Goal: Task Accomplishment & Management: Use online tool/utility

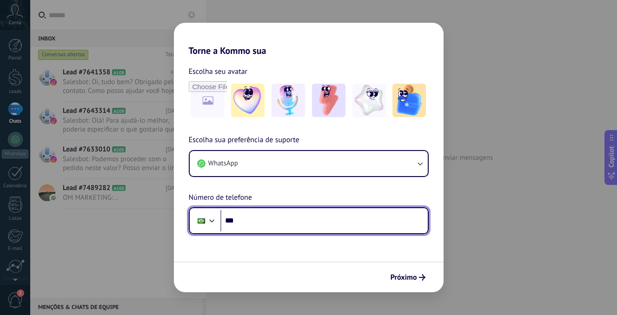
click at [272, 222] on input "***" at bounding box center [323, 220] width 207 height 21
paste input "**********"
type input "**********"
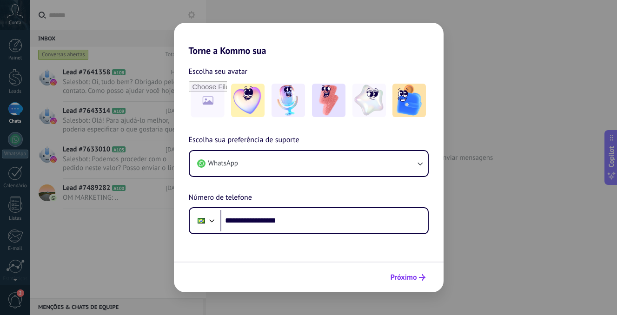
click at [398, 276] on span "Próximo" at bounding box center [403, 277] width 26 height 7
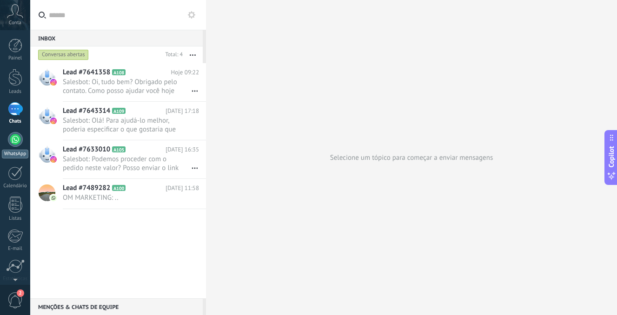
click at [9, 139] on div at bounding box center [15, 139] width 15 height 15
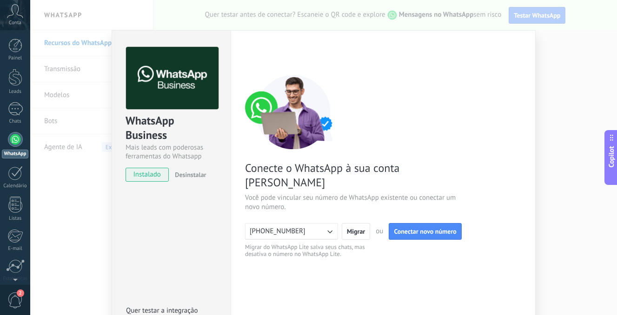
click at [293, 227] on span "+553121540725" at bounding box center [277, 231] width 56 height 9
click at [300, 223] on button "+553121540725" at bounding box center [291, 231] width 93 height 17
click at [300, 223] on li "+553121540725" at bounding box center [288, 231] width 98 height 16
click at [300, 223] on button "+553121540725" at bounding box center [291, 231] width 93 height 17
click at [409, 228] on span "Conectar novo número" at bounding box center [425, 231] width 62 height 7
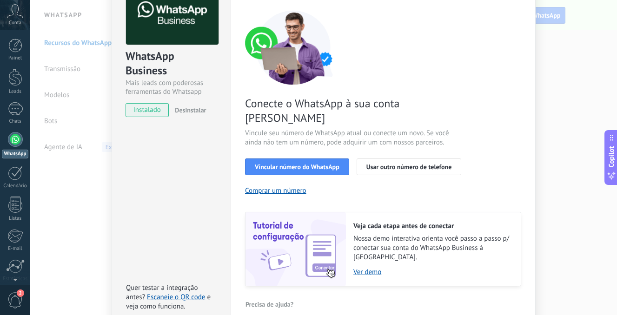
scroll to position [71, 0]
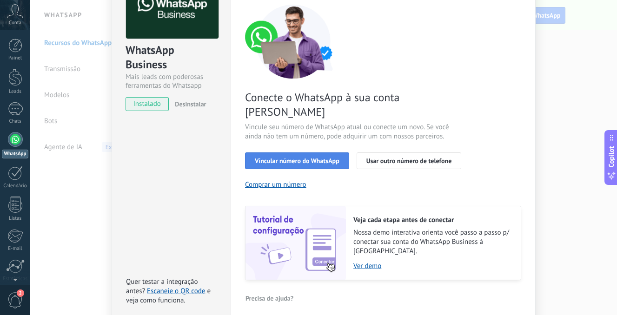
click at [318, 152] on button "Vincular número do WhatsApp" at bounding box center [297, 160] width 104 height 17
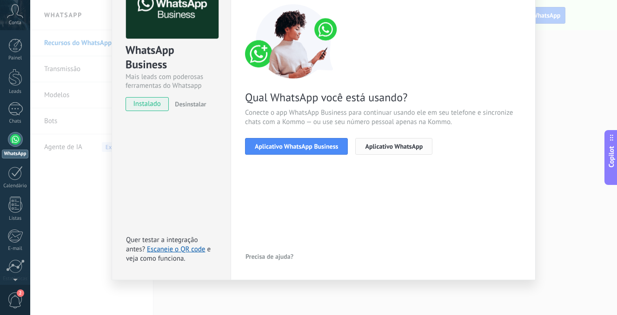
click at [374, 147] on span "Aplicativo WhatsApp" at bounding box center [394, 146] width 58 height 7
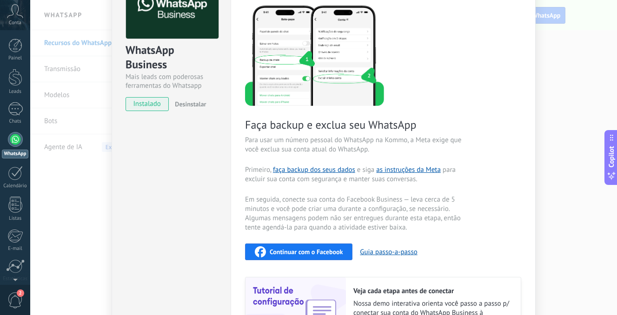
scroll to position [0, 0]
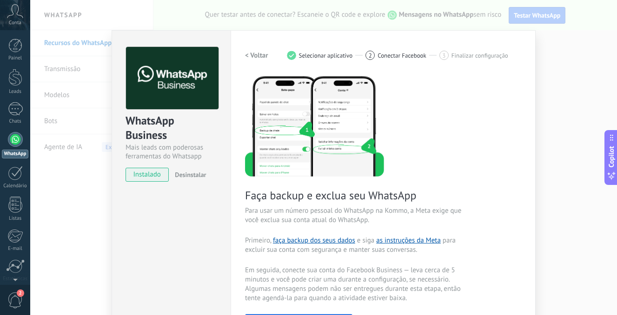
click at [57, 72] on div "WhatsApp Business Mais leads com poderosas ferramentas do Whatsapp instalado De…" at bounding box center [323, 157] width 586 height 315
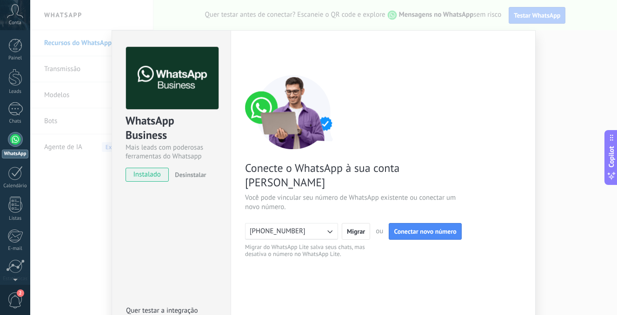
click at [325, 227] on icon "button" at bounding box center [329, 231] width 9 height 9
click at [330, 223] on li "+553121540725" at bounding box center [288, 231] width 98 height 16
click at [524, 14] on div "WhatsApp Business Mais leads com poderosas ferramentas do Whatsapp instalado De…" at bounding box center [323, 157] width 586 height 315
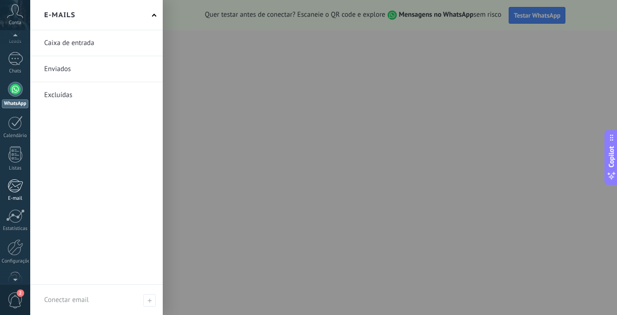
scroll to position [72, 0]
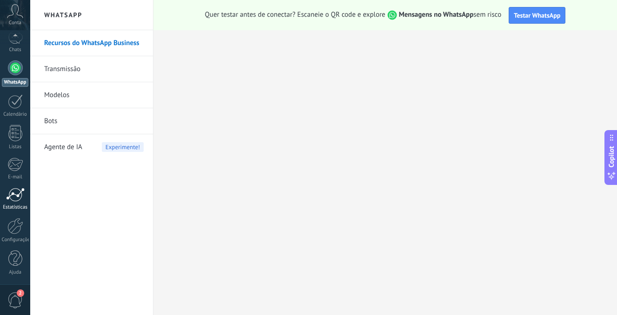
click at [14, 199] on div at bounding box center [15, 195] width 19 height 14
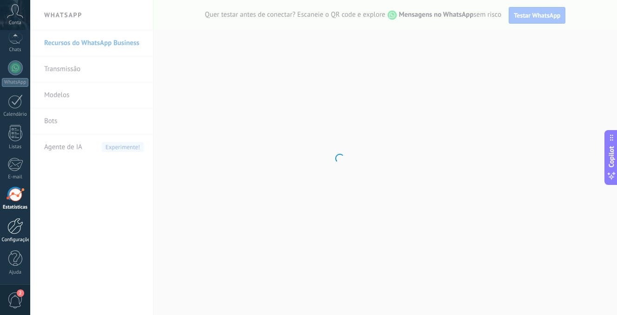
click at [12, 231] on div at bounding box center [15, 226] width 16 height 16
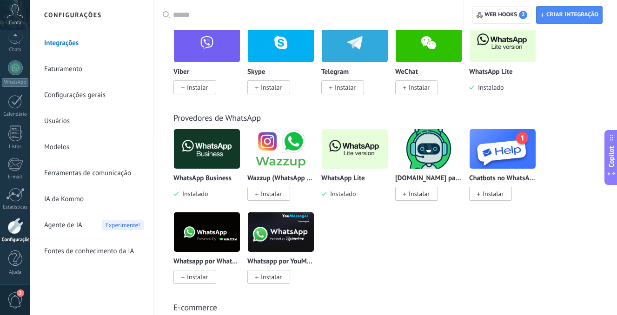
scroll to position [301, 0]
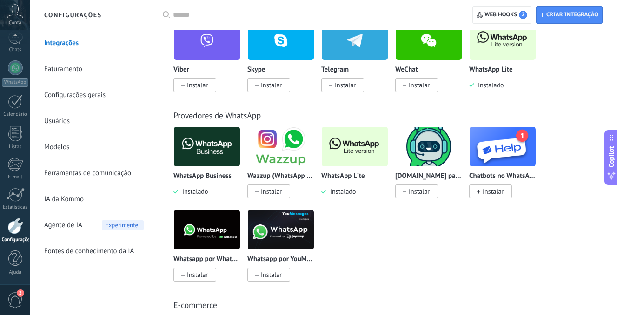
click at [352, 160] on img at bounding box center [355, 146] width 66 height 45
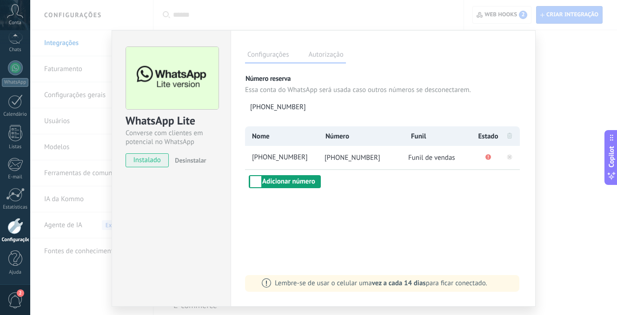
click at [302, 181] on button "Adicionar número" at bounding box center [285, 181] width 72 height 13
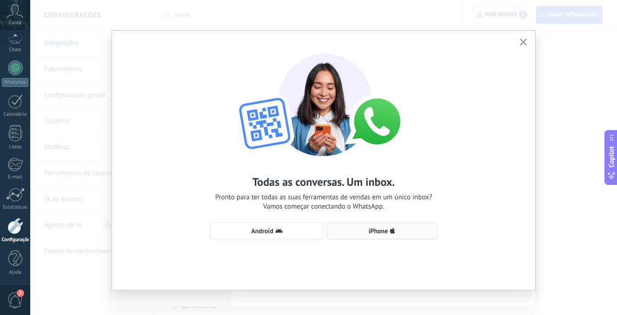
click at [368, 228] on span "iPhone" at bounding box center [378, 231] width 20 height 7
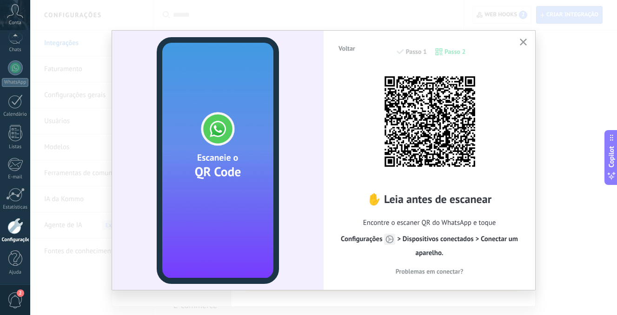
click at [519, 44] on icon "button" at bounding box center [522, 42] width 7 height 7
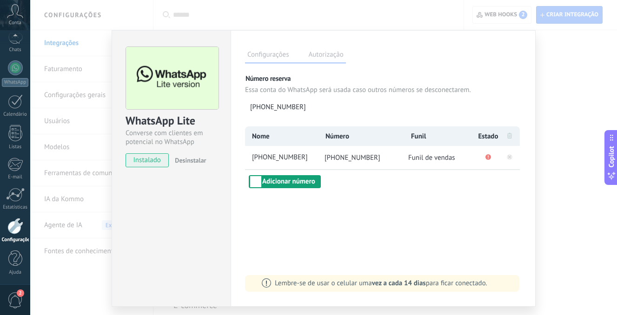
click at [287, 179] on button "Adicionar número" at bounding box center [285, 181] width 72 height 13
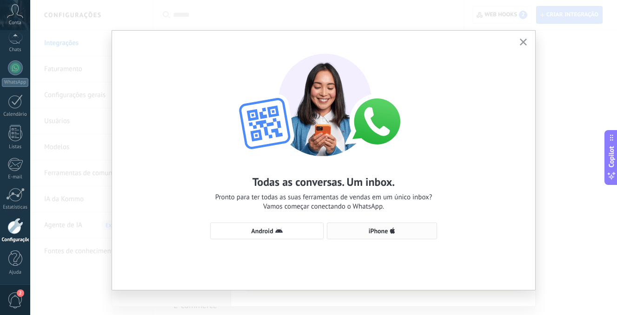
click at [358, 230] on span "iPhone" at bounding box center [382, 230] width 100 height 7
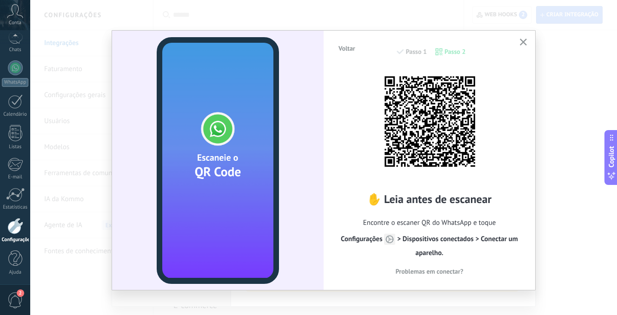
click at [402, 52] on div "Voltar Passo 1 Passo 2" at bounding box center [429, 57] width 184 height 24
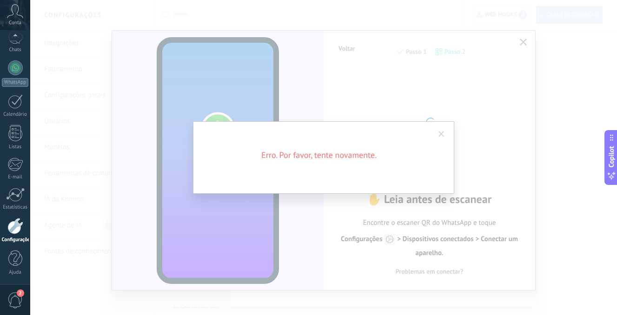
click at [449, 131] on div "Erro. Por favor, tente novamente." at bounding box center [323, 157] width 261 height 72
click at [438, 136] on span at bounding box center [441, 134] width 6 height 7
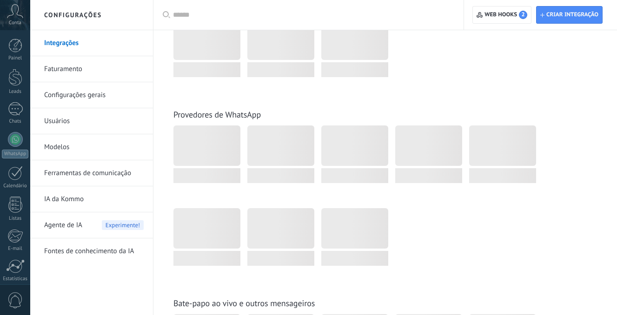
scroll to position [301, 0]
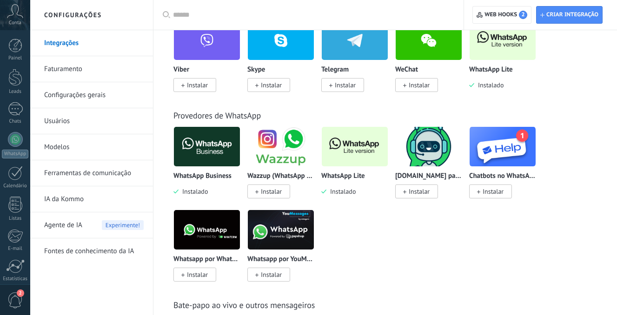
click at [360, 173] on p "WhatsApp Lite" at bounding box center [343, 176] width 44 height 8
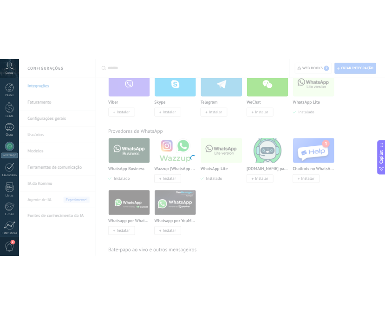
scroll to position [0, 0]
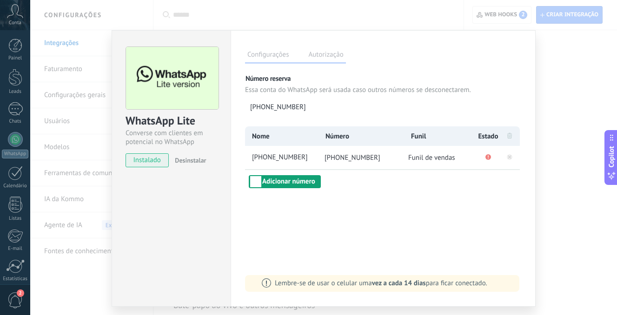
click at [303, 184] on button "Adicionar número" at bounding box center [285, 181] width 72 height 13
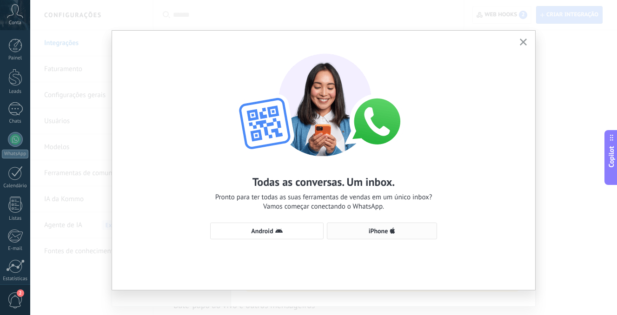
click at [364, 228] on span "iPhone" at bounding box center [382, 230] width 100 height 7
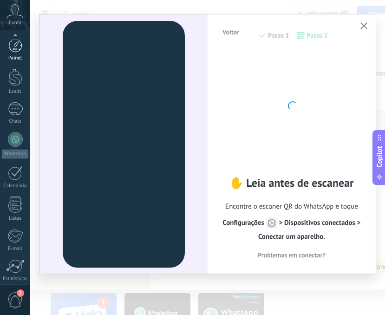
scroll to position [72, 0]
